Goal: Information Seeking & Learning: Learn about a topic

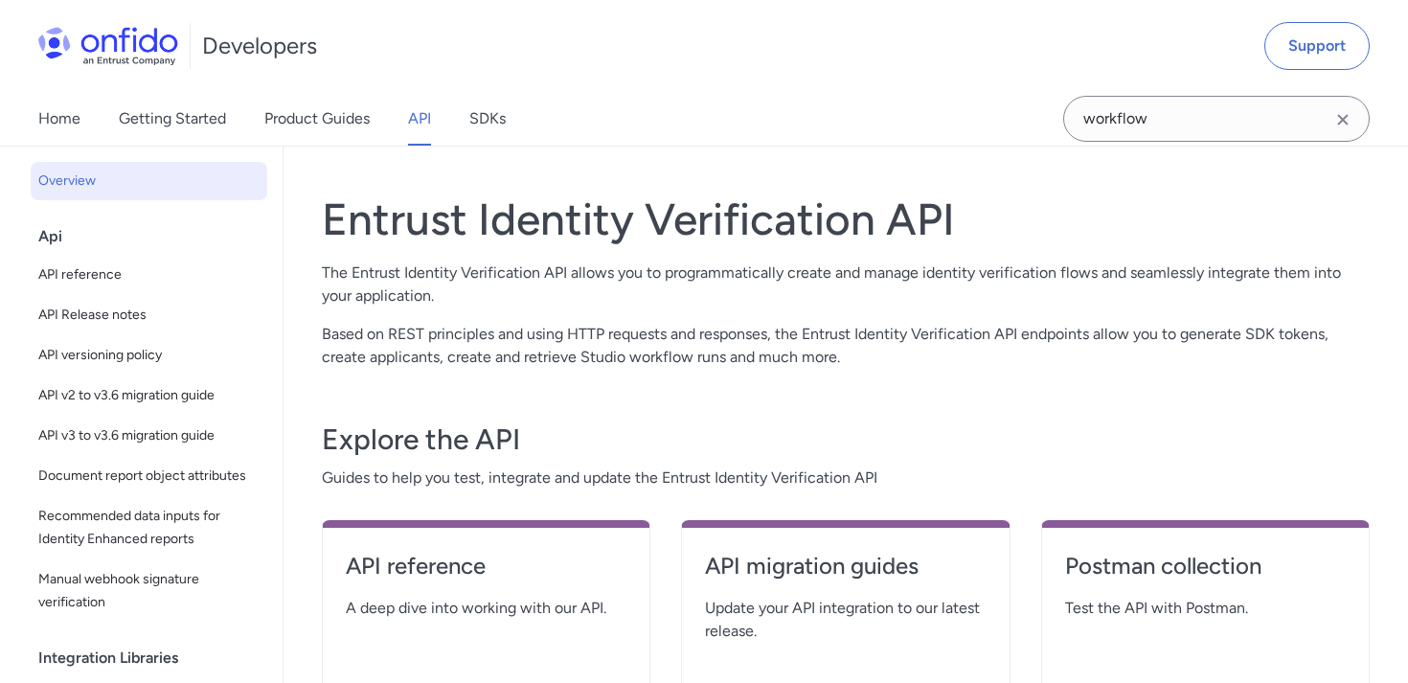
click at [416, 556] on h4 "API reference" at bounding box center [486, 566] width 281 height 31
select select "http"
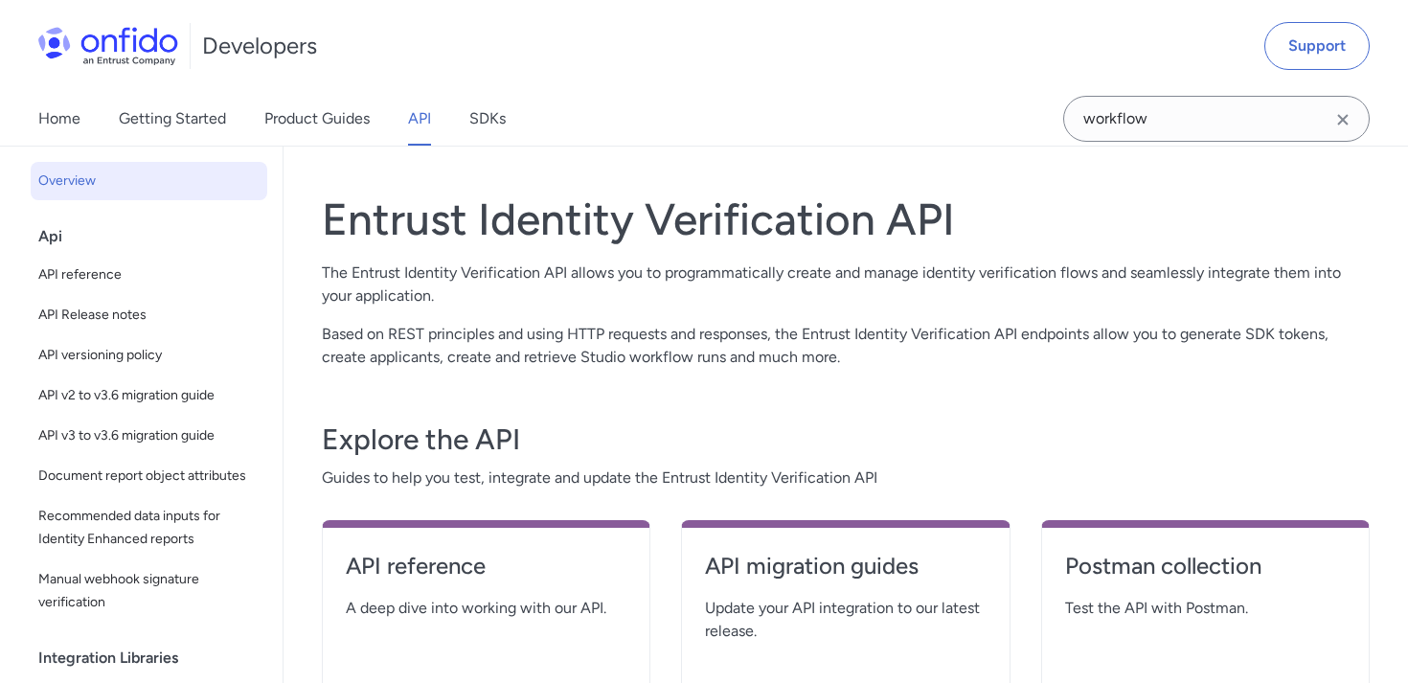
select select "http"
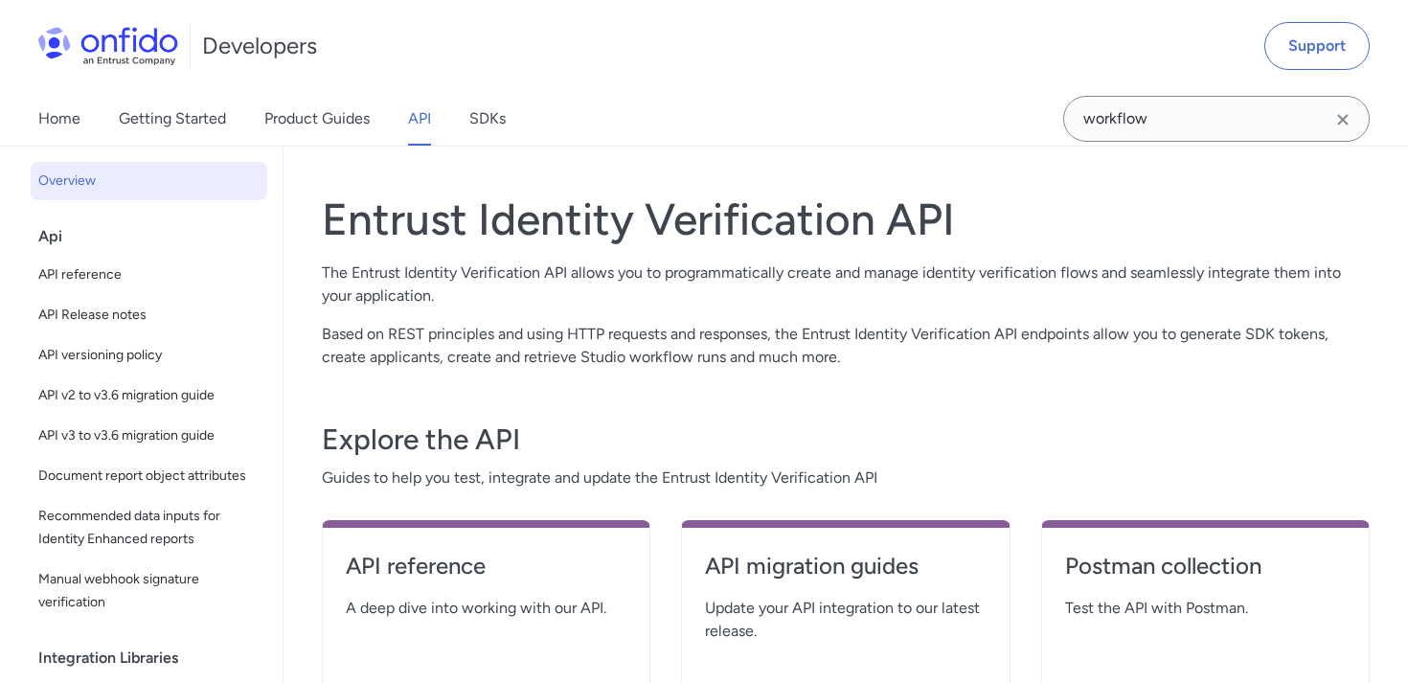
select select "http"
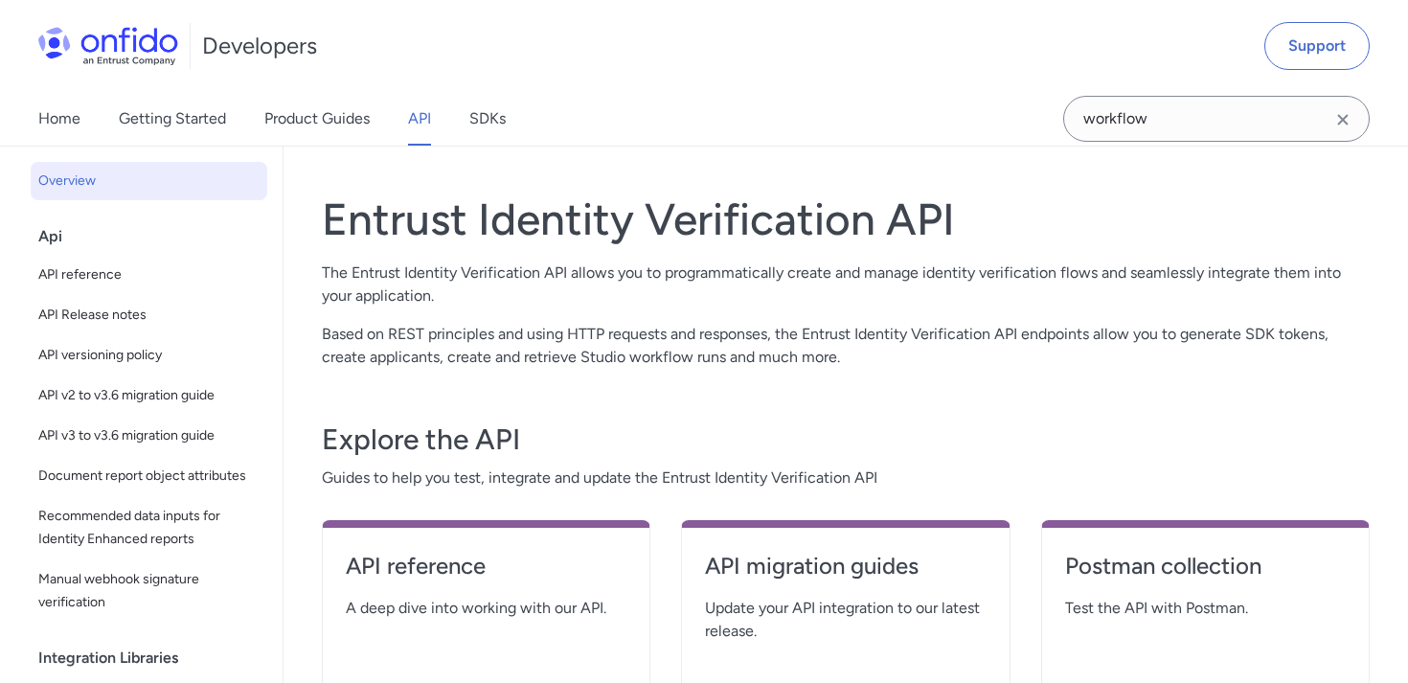
select select "http"
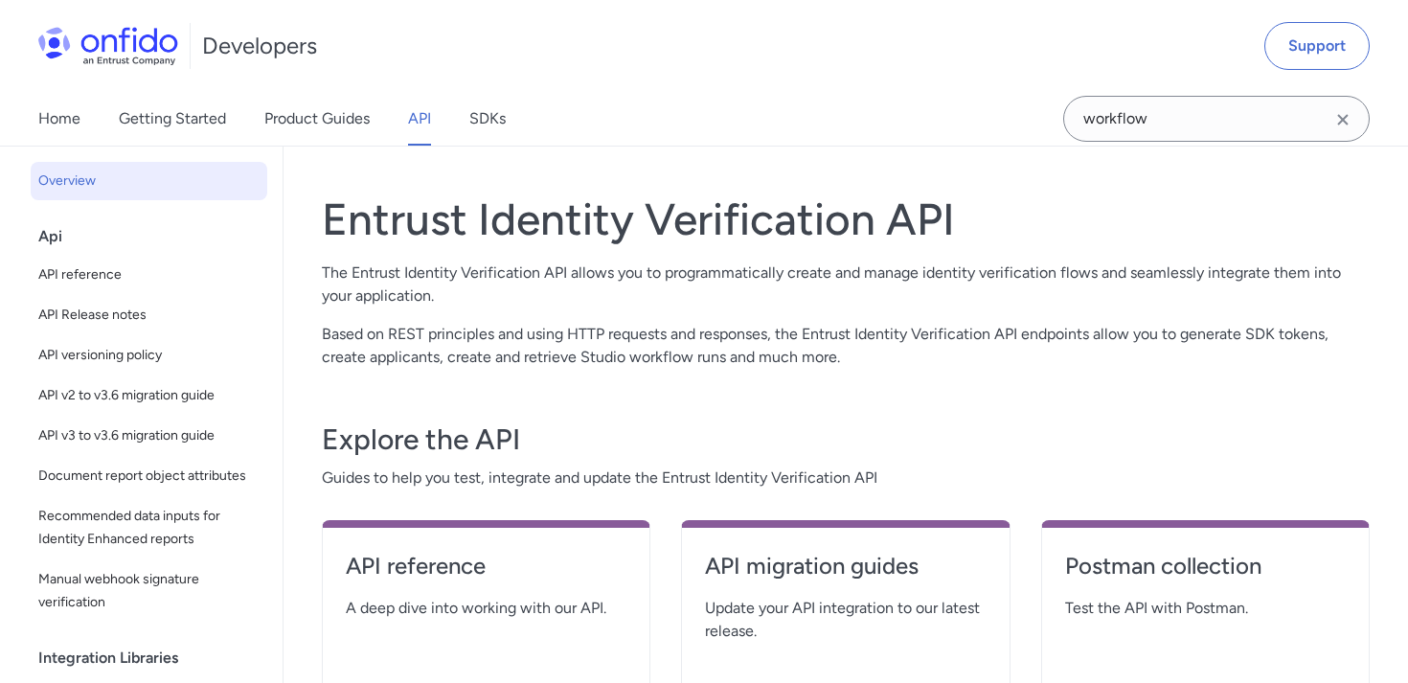
select select "http"
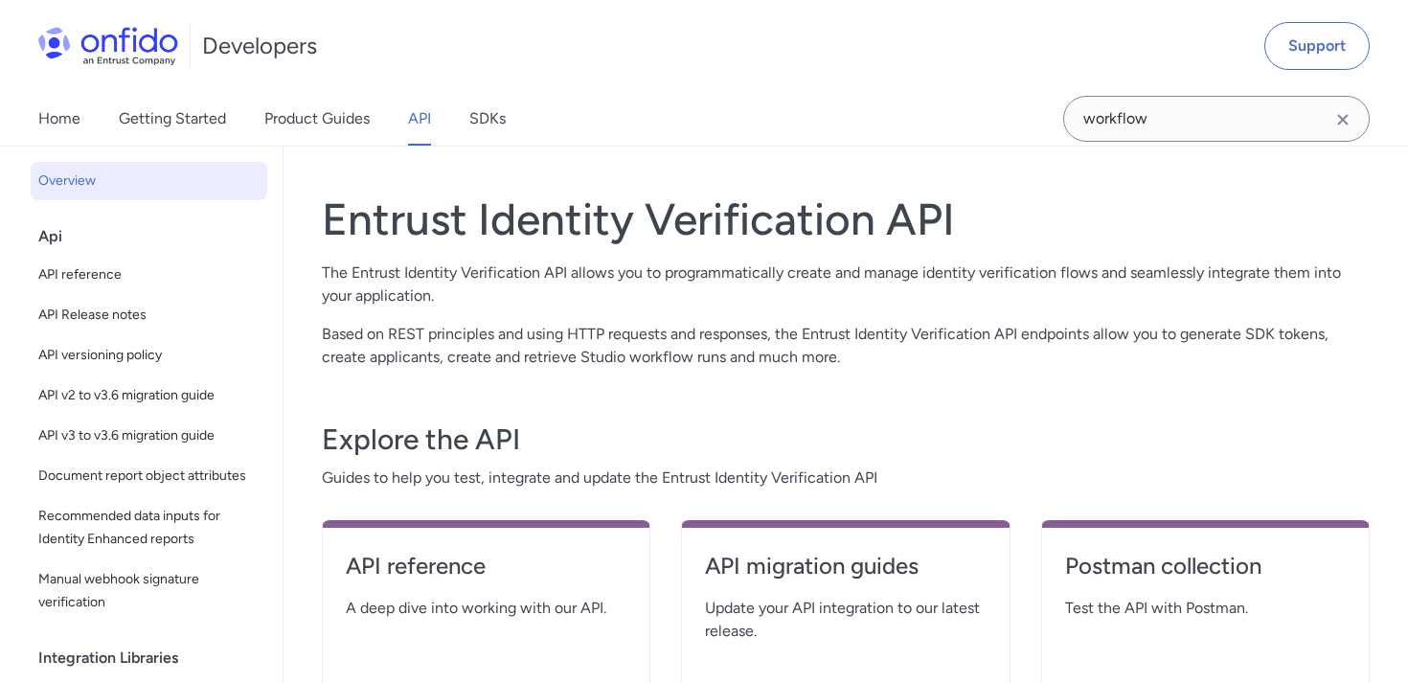
select select "http"
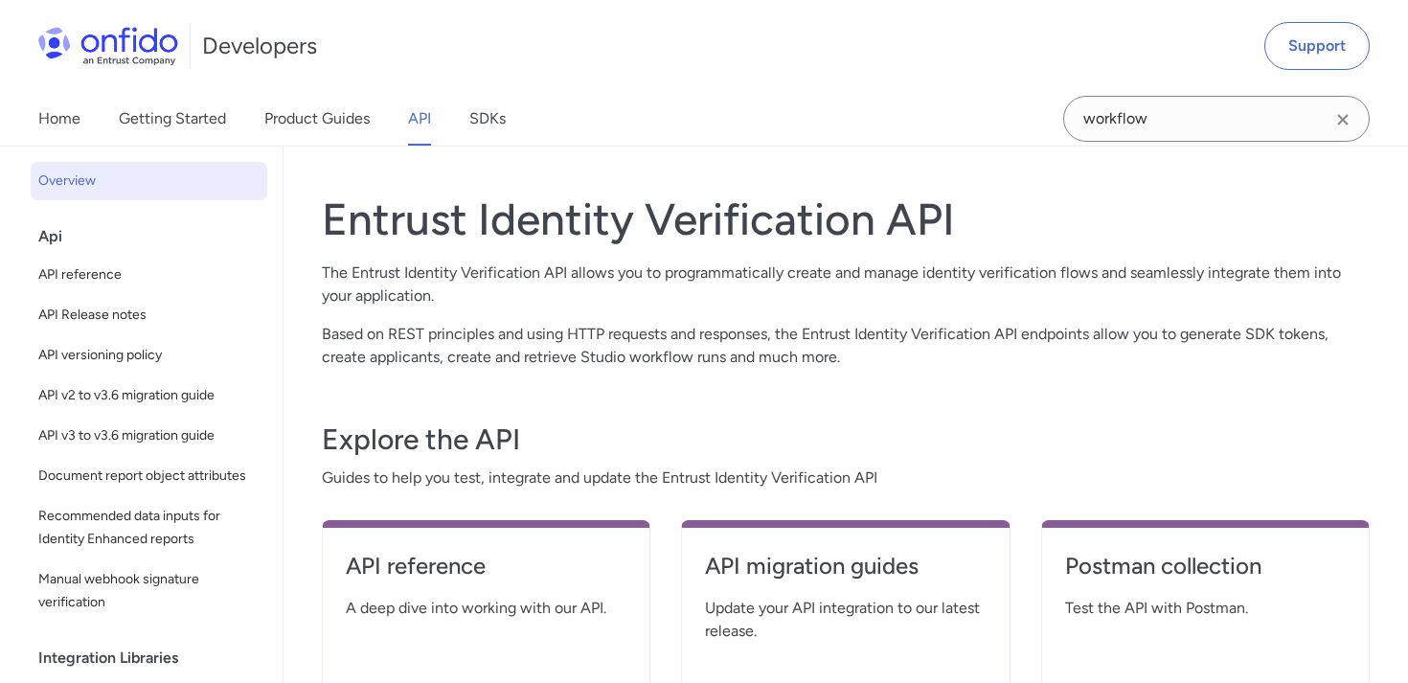
select select "http"
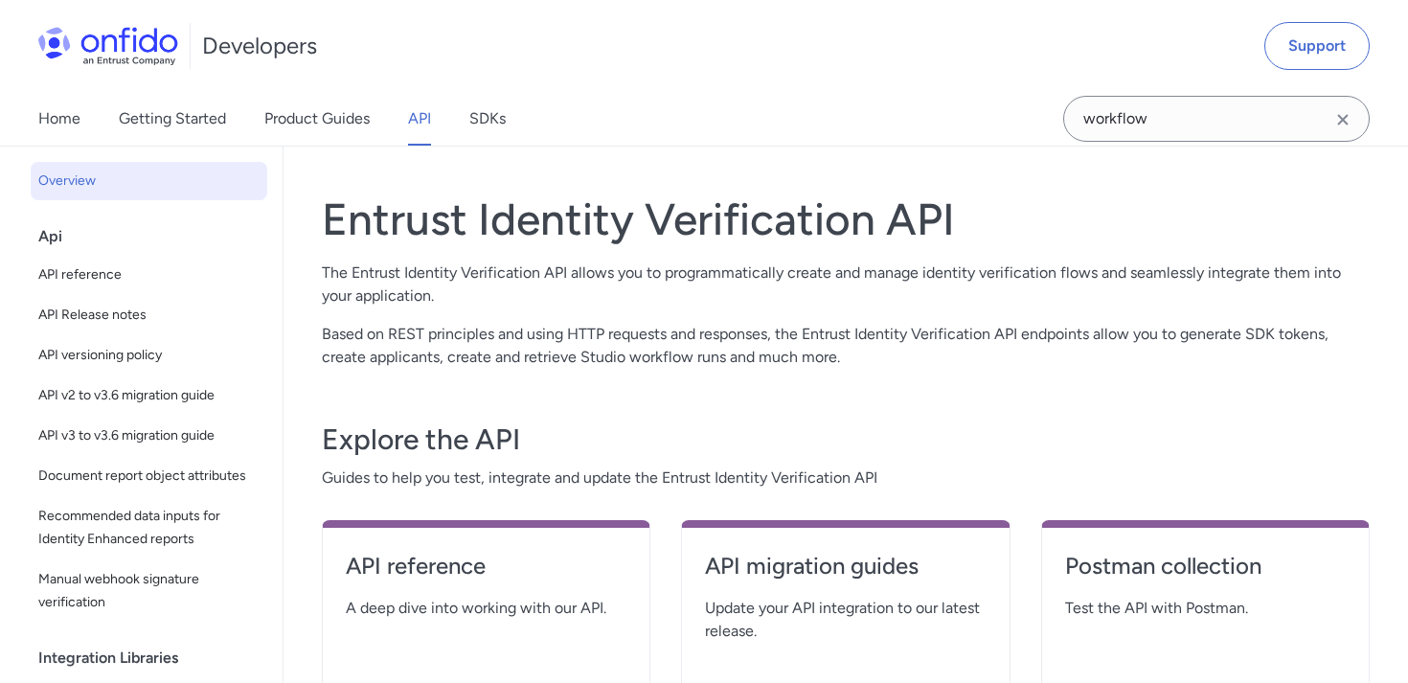
select select "http"
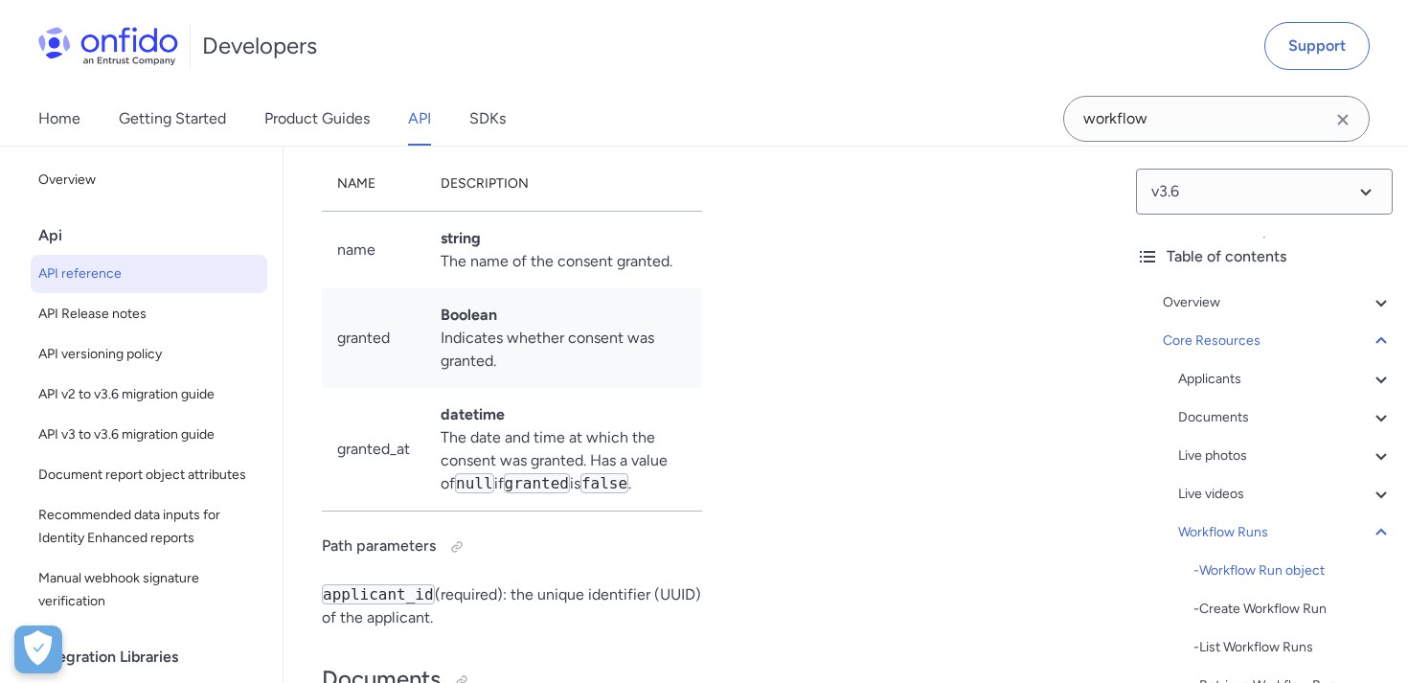
scroll to position [50987, 0]
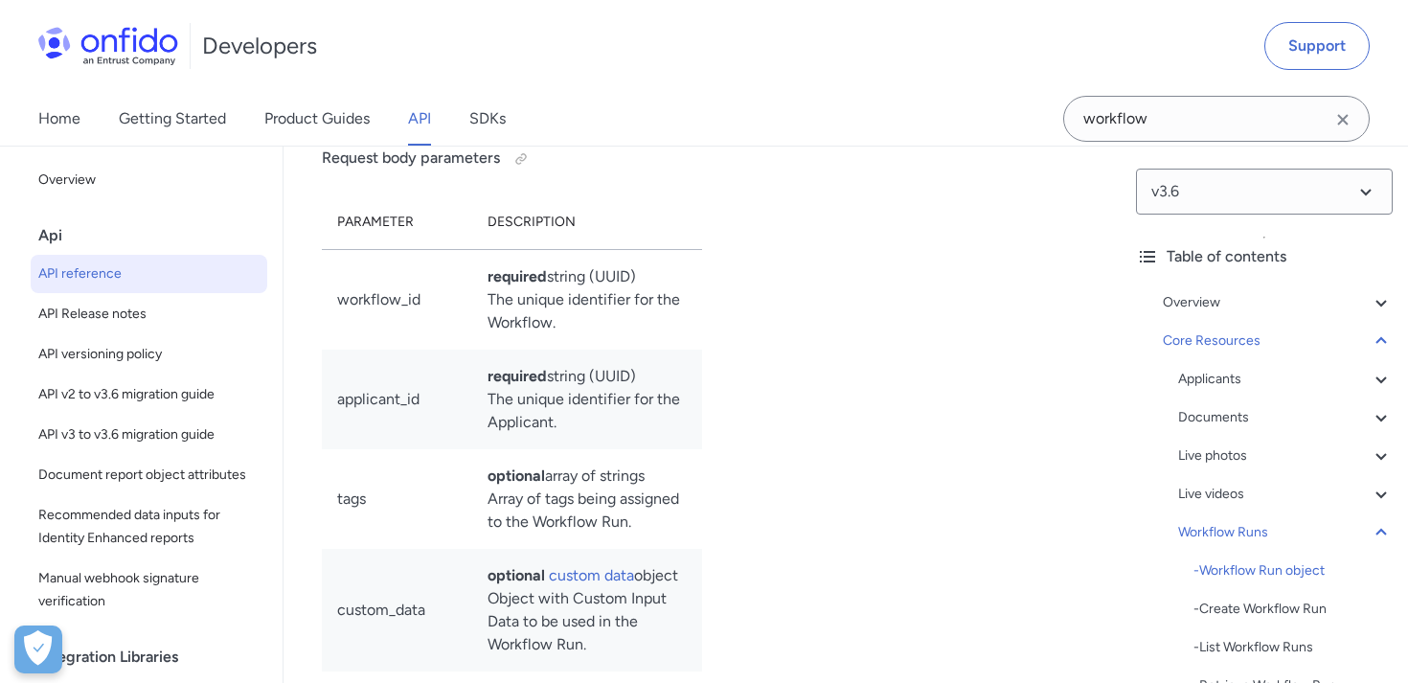
drag, startPoint x: 326, startPoint y: 266, endPoint x: 369, endPoint y: 287, distance: 48.0
copy p "Object for the configuration of the Workflow Run link."
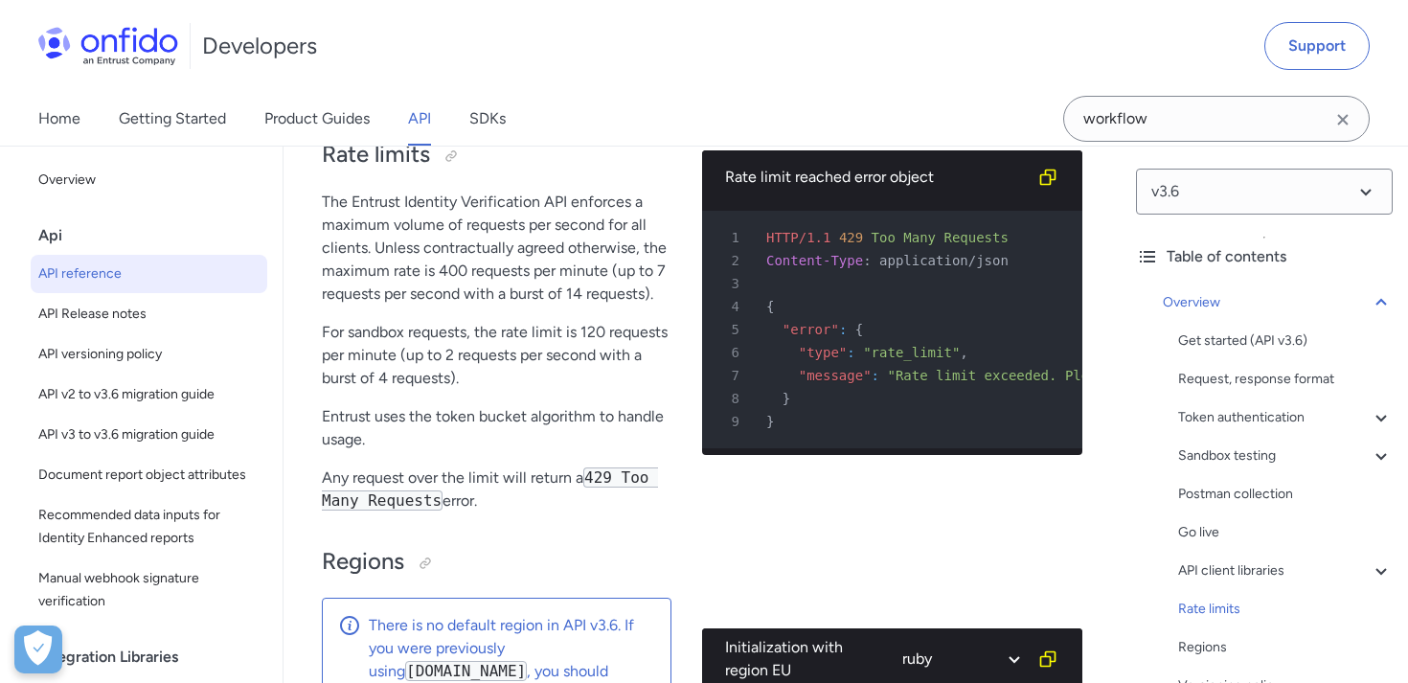
scroll to position [15372, 0]
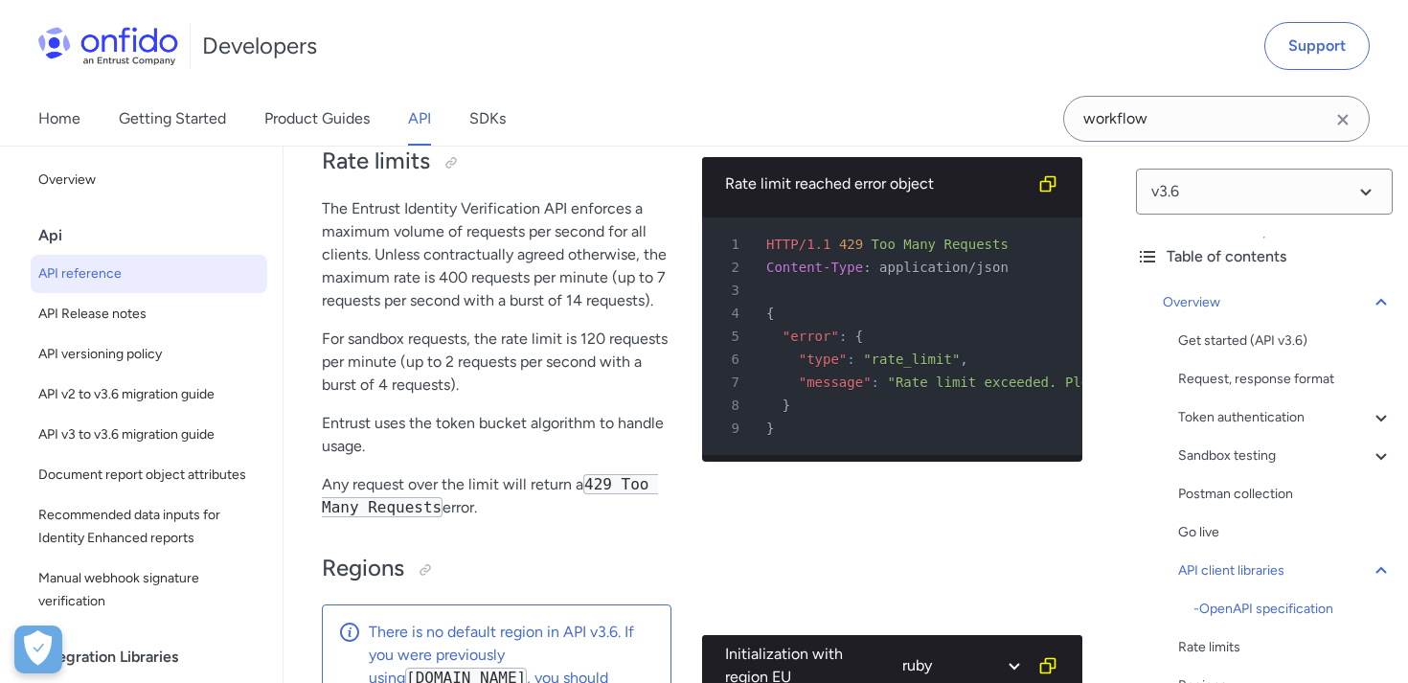
click at [815, 195] on div "Rate limit reached error object" at bounding box center [877, 183] width 304 height 23
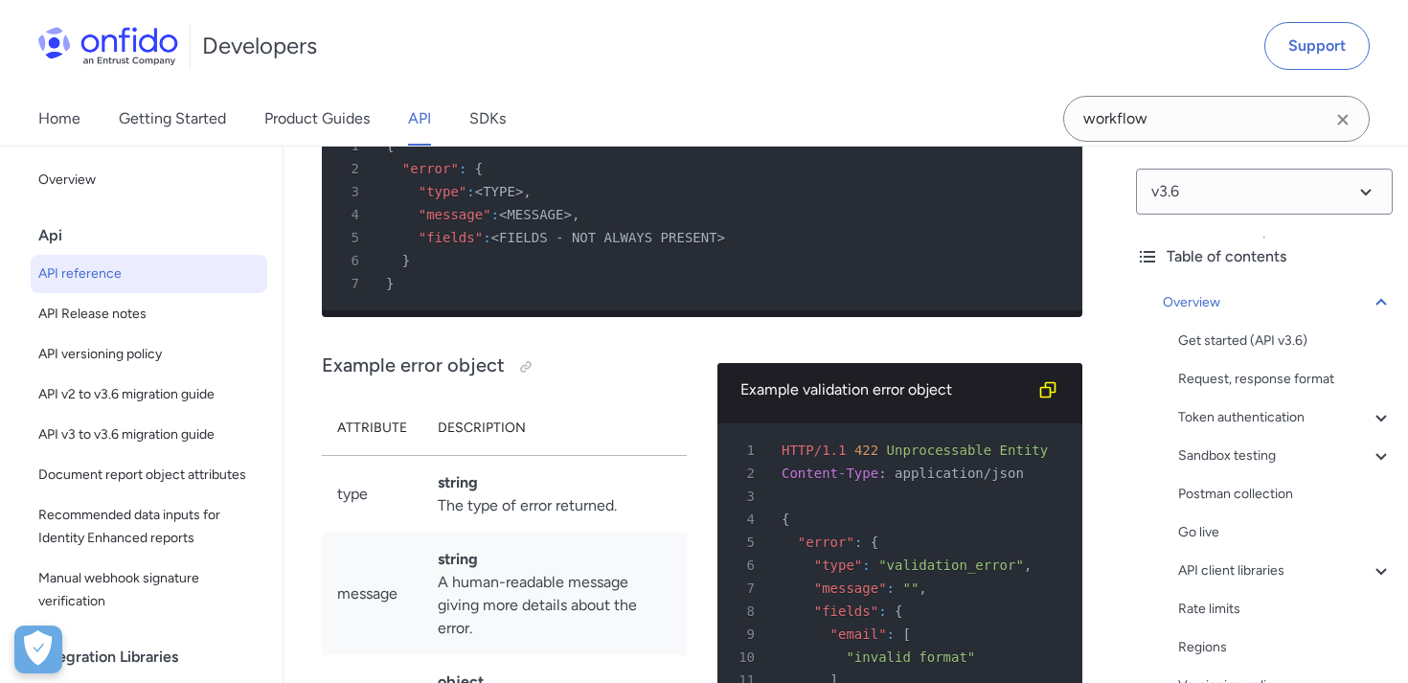
scroll to position [50113, 0]
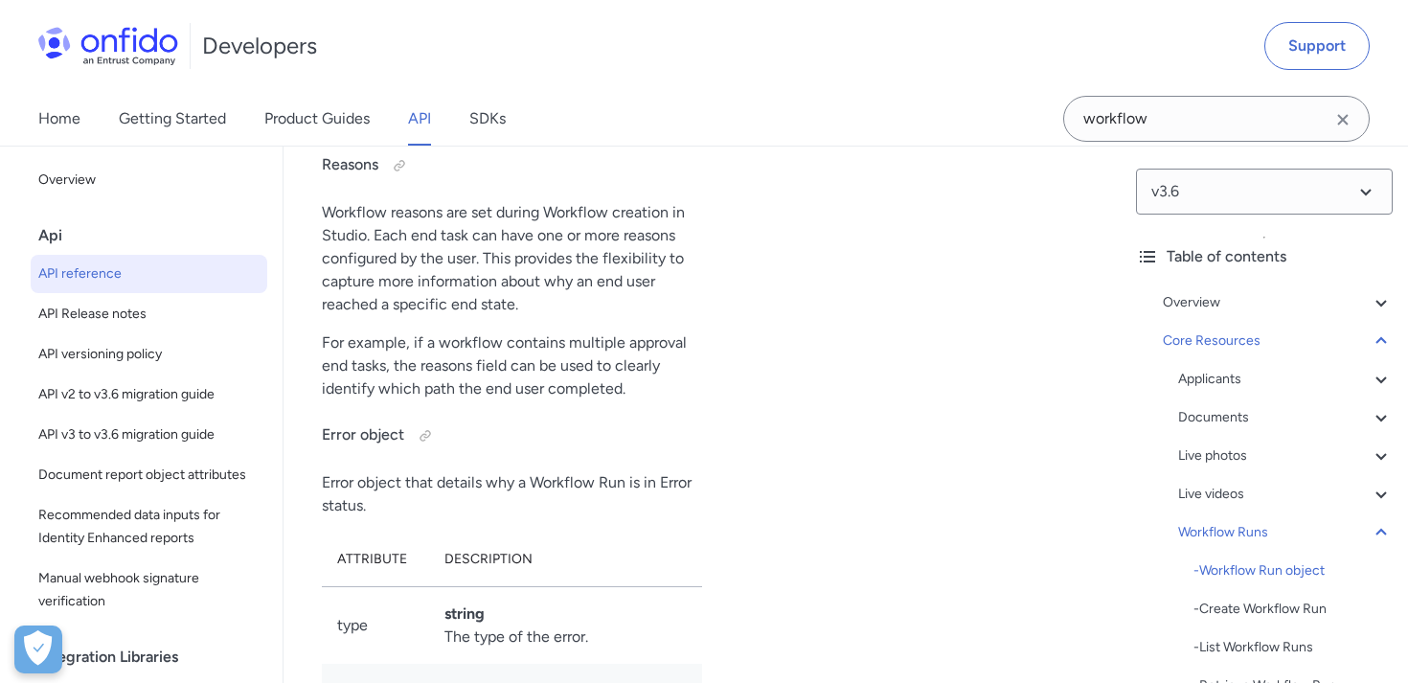
drag, startPoint x: 508, startPoint y: 328, endPoint x: 611, endPoint y: 373, distance: 112.8
copy td "A list of tags associated with the Workflow Run."
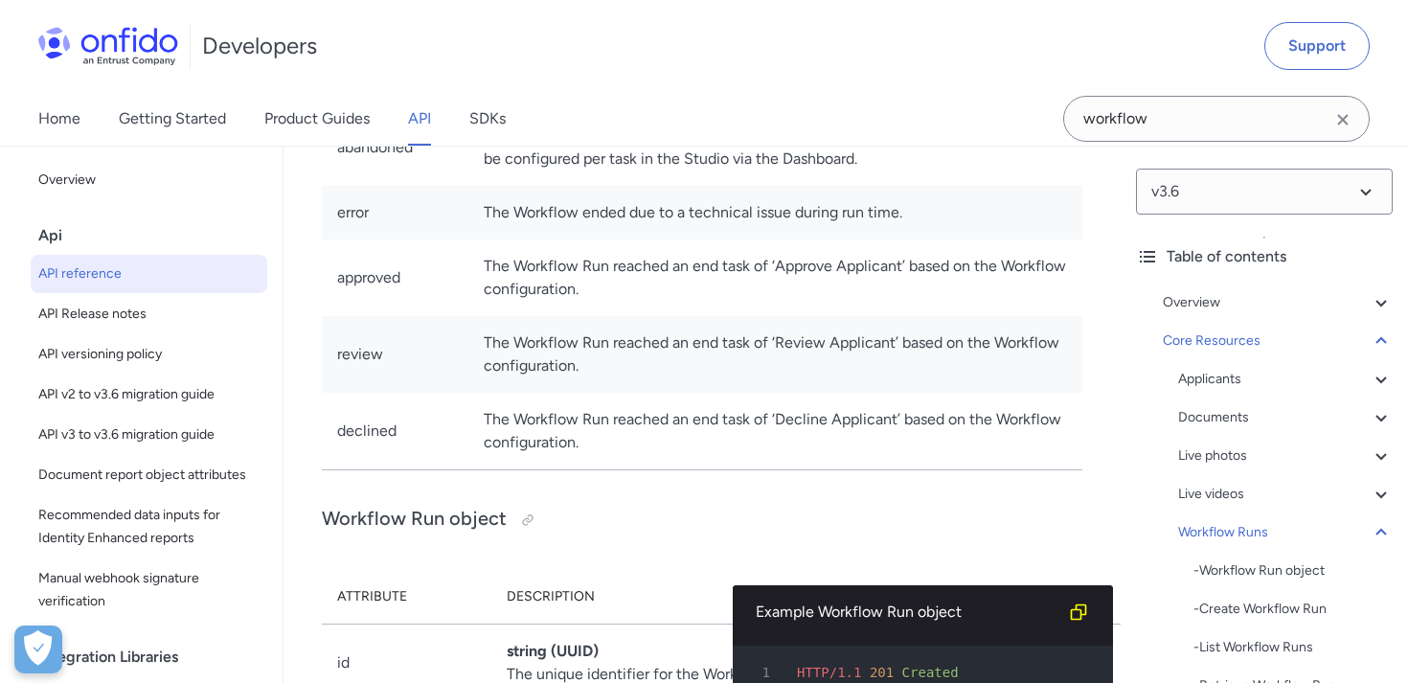
scroll to position [49596, 0]
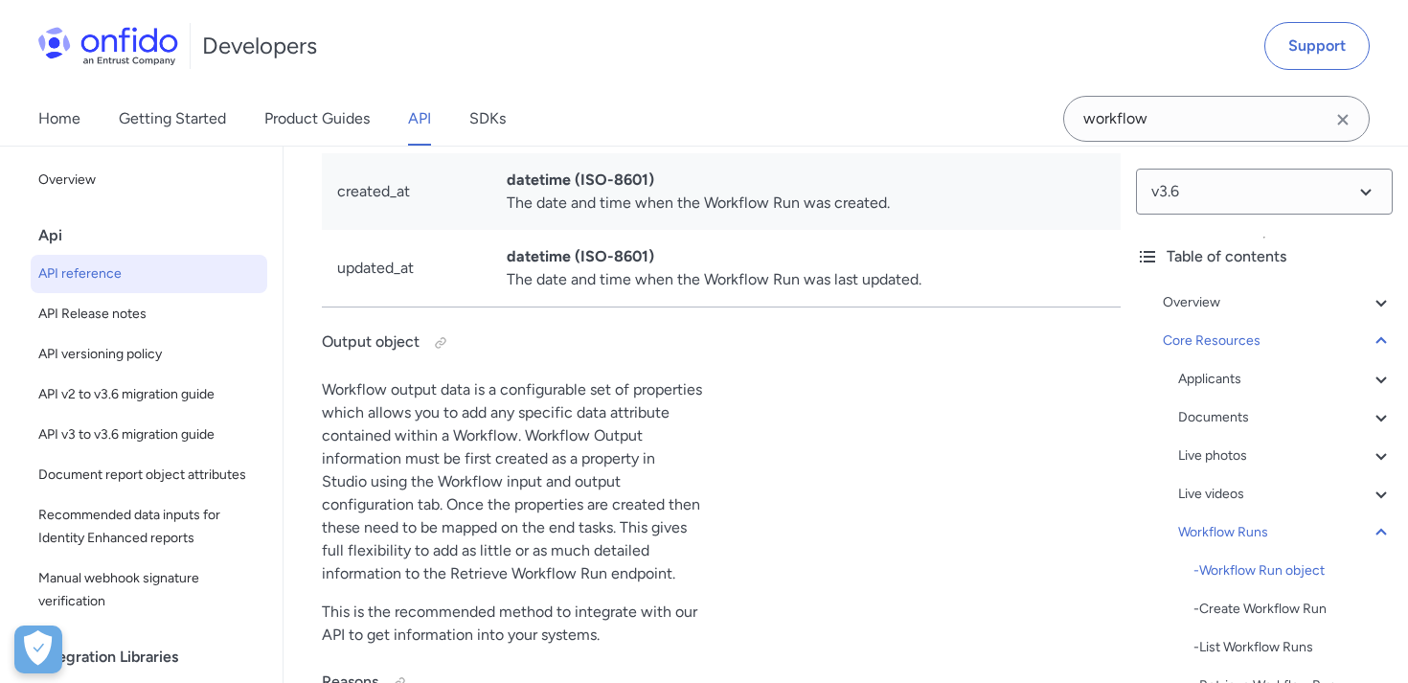
drag, startPoint x: 633, startPoint y: 367, endPoint x: 509, endPoint y: 351, distance: 124.5
copy td "The identifier for the Workflow Version."
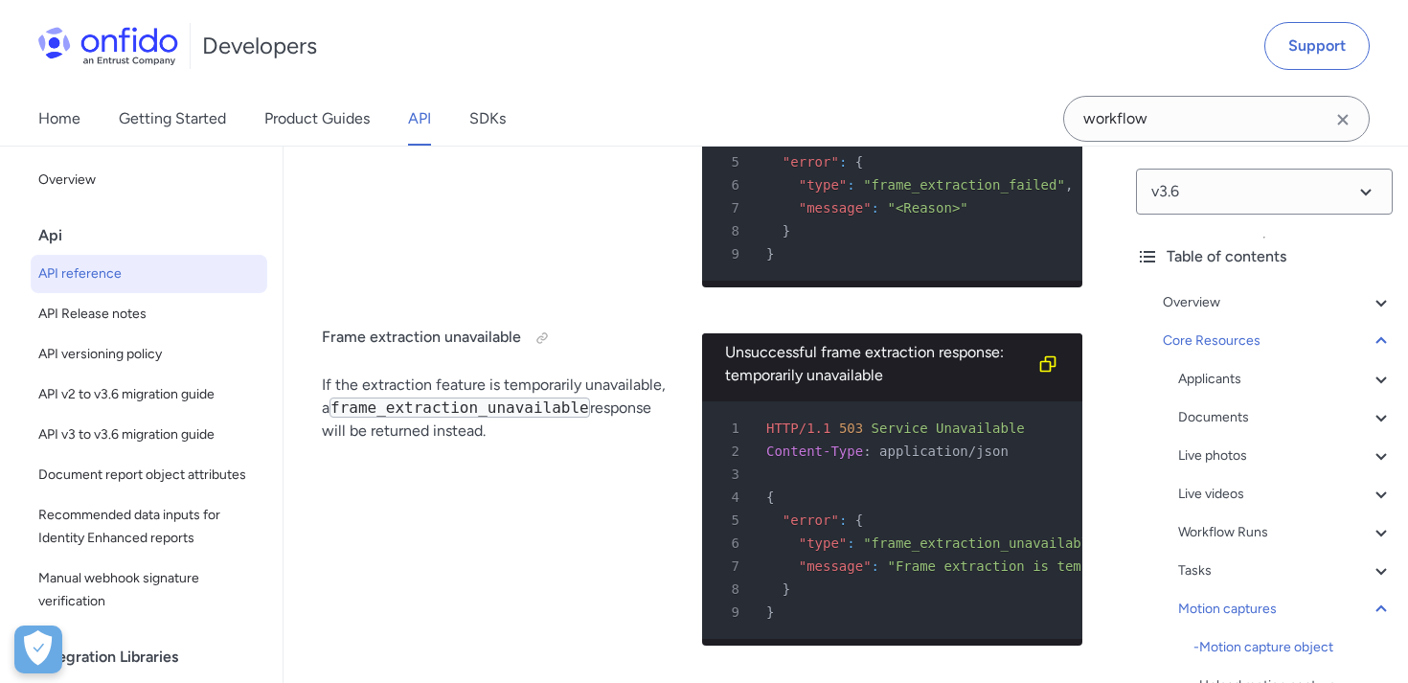
scroll to position [181158, 0]
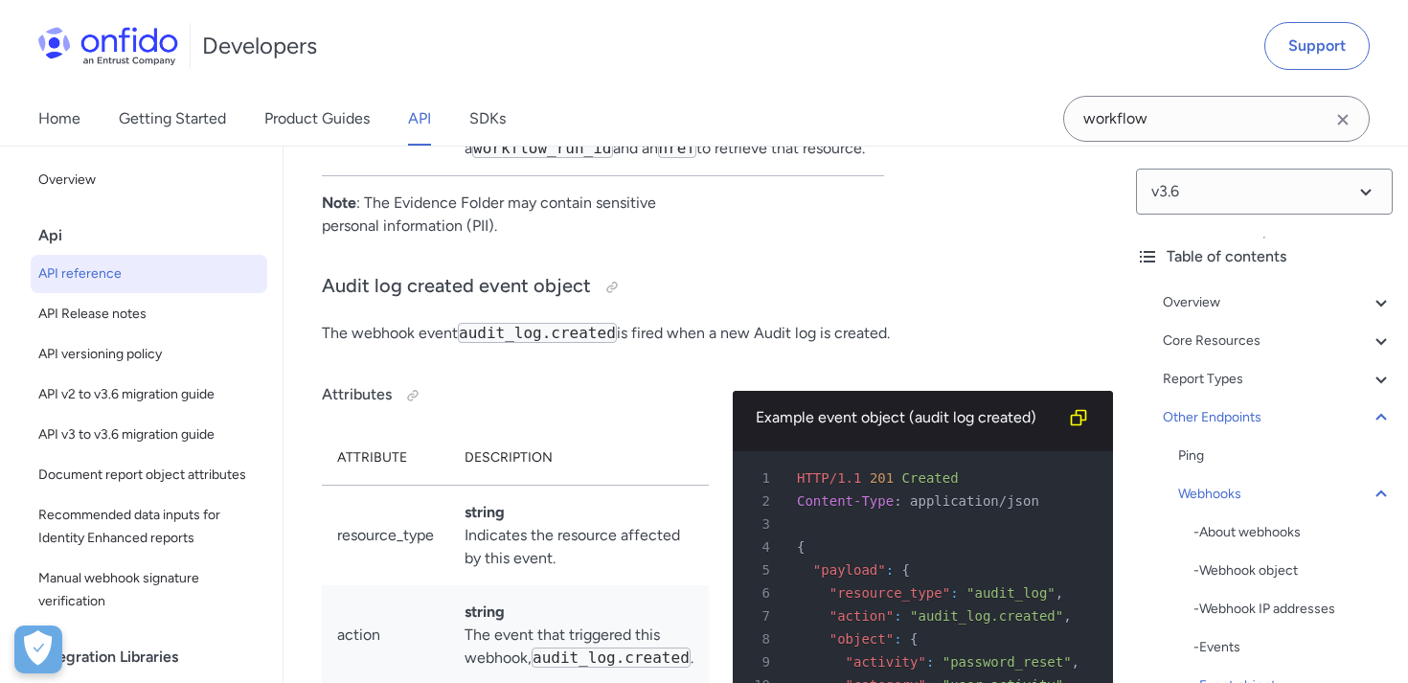
drag, startPoint x: 628, startPoint y: 369, endPoint x: 461, endPoint y: 341, distance: 169.9
copy td "Indicates the resource affected by this event."
drag, startPoint x: 557, startPoint y: 465, endPoint x: 464, endPoint y: 442, distance: 96.6
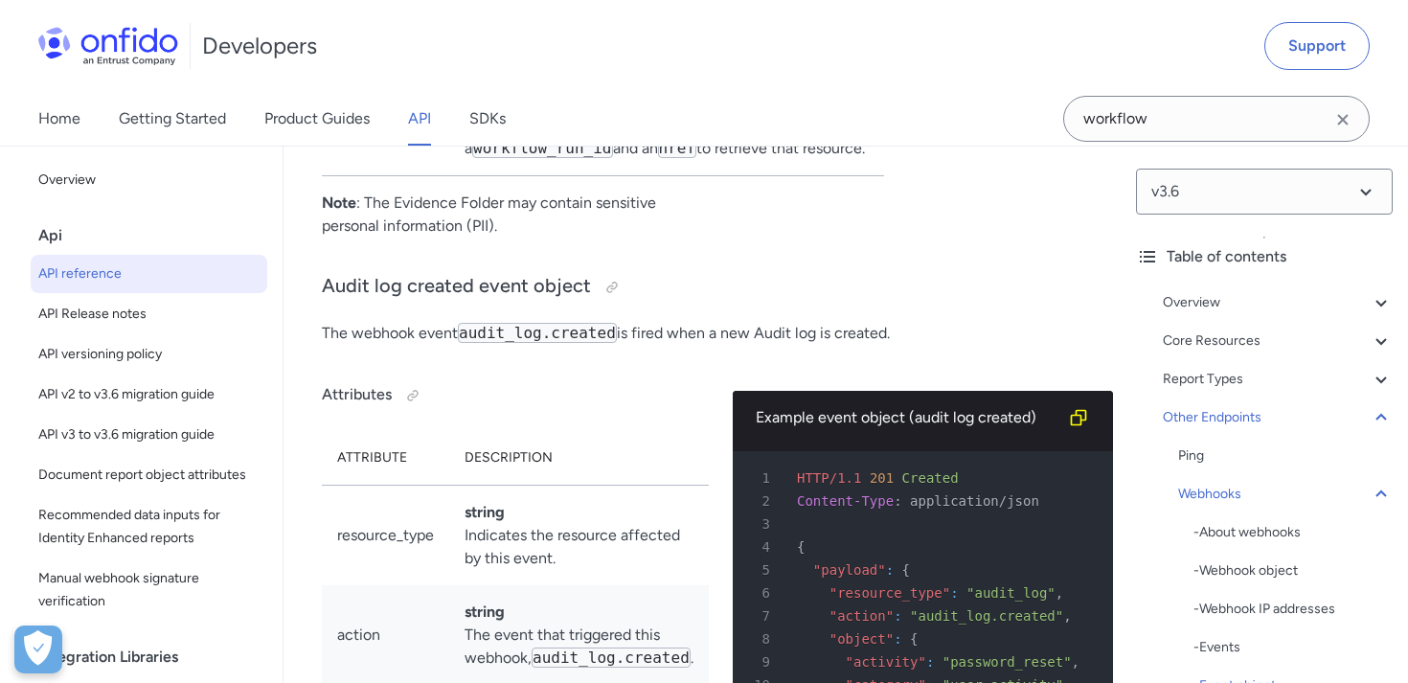
copy td "The event that triggered this webhook"
drag, startPoint x: 467, startPoint y: 558, endPoint x: 511, endPoint y: 592, distance: 55.4
drag, startPoint x: 508, startPoint y: 589, endPoint x: 452, endPoint y: 573, distance: 57.9
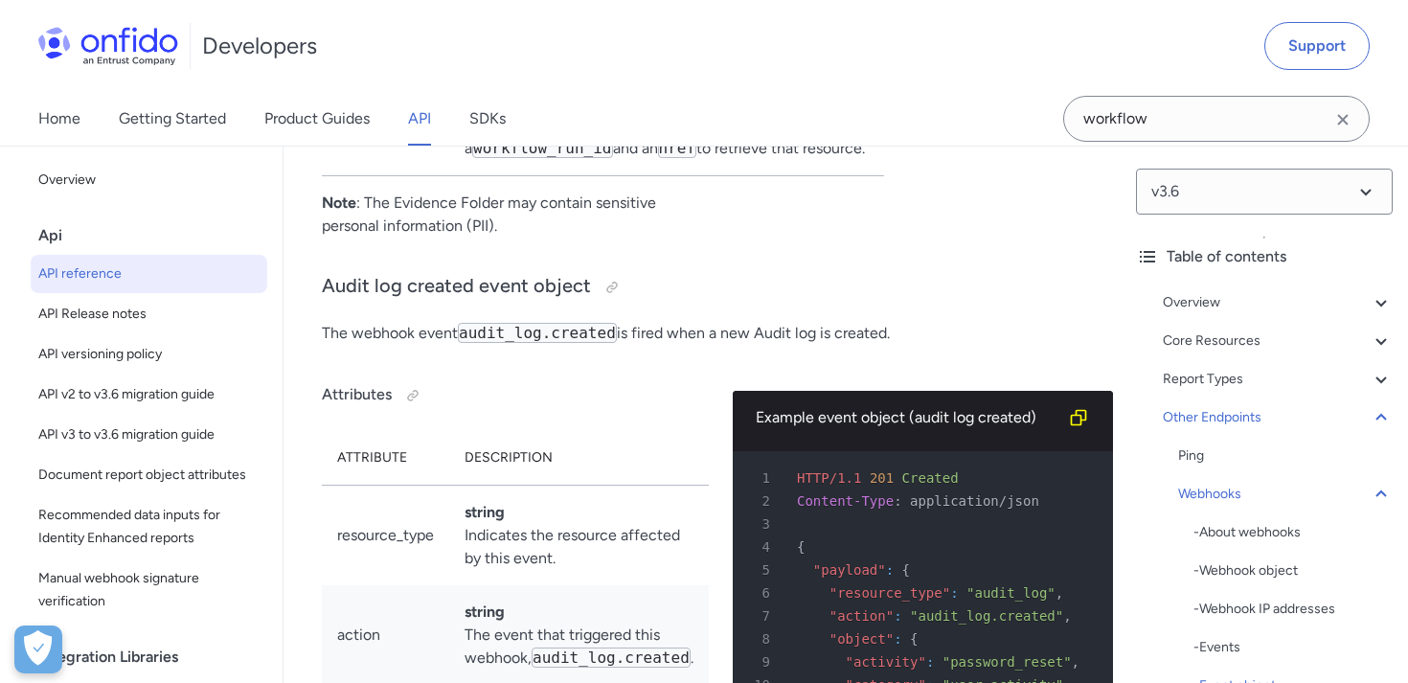
copy td "The object affected by this event."
